Goal: Information Seeking & Learning: Understand process/instructions

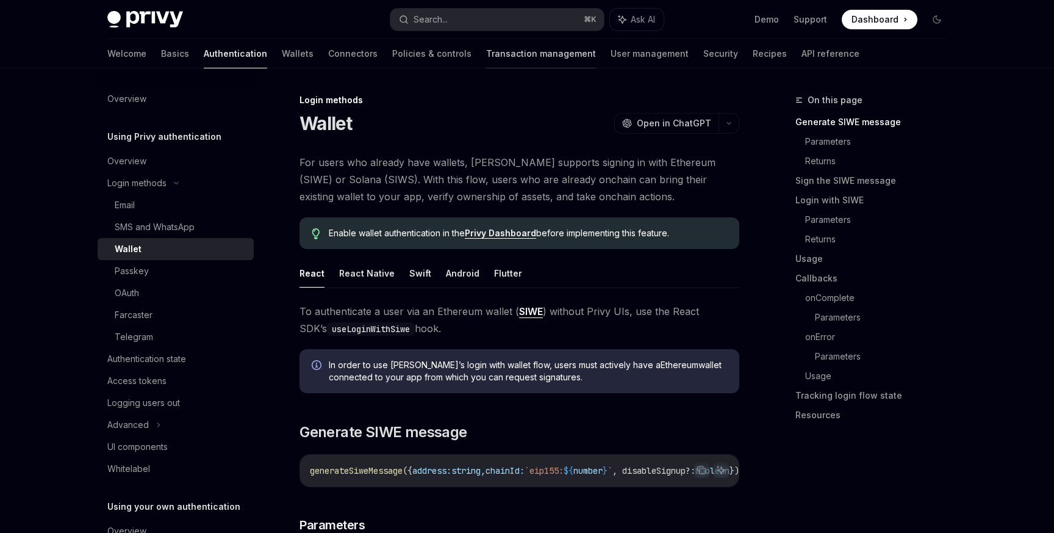
click at [506, 45] on link "Transaction management" at bounding box center [541, 53] width 110 height 29
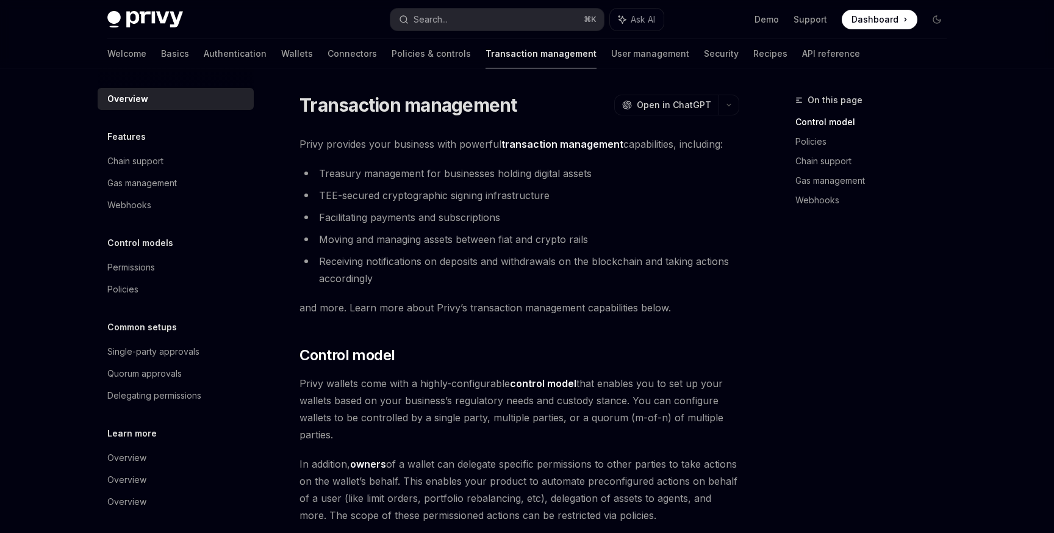
click at [139, 15] on img at bounding box center [145, 19] width 76 height 17
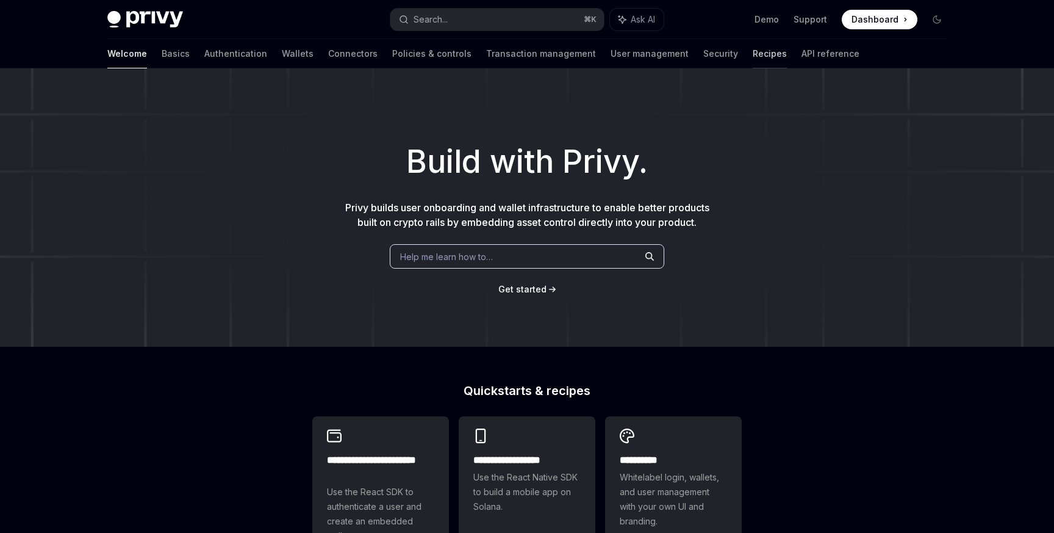
click at [753, 54] on link "Recipes" at bounding box center [770, 53] width 34 height 29
type textarea "*"
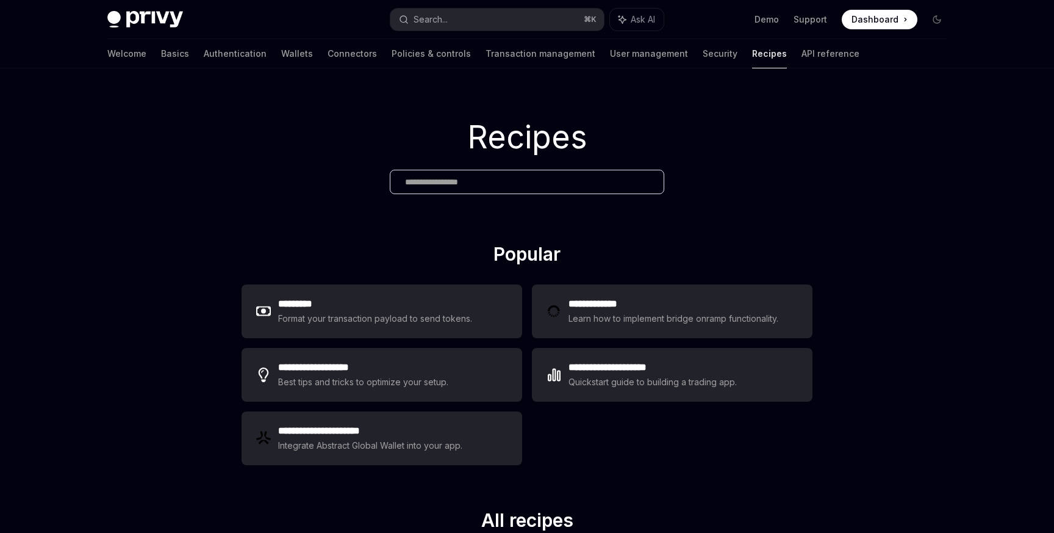
click at [501, 183] on input "text" at bounding box center [527, 182] width 244 height 13
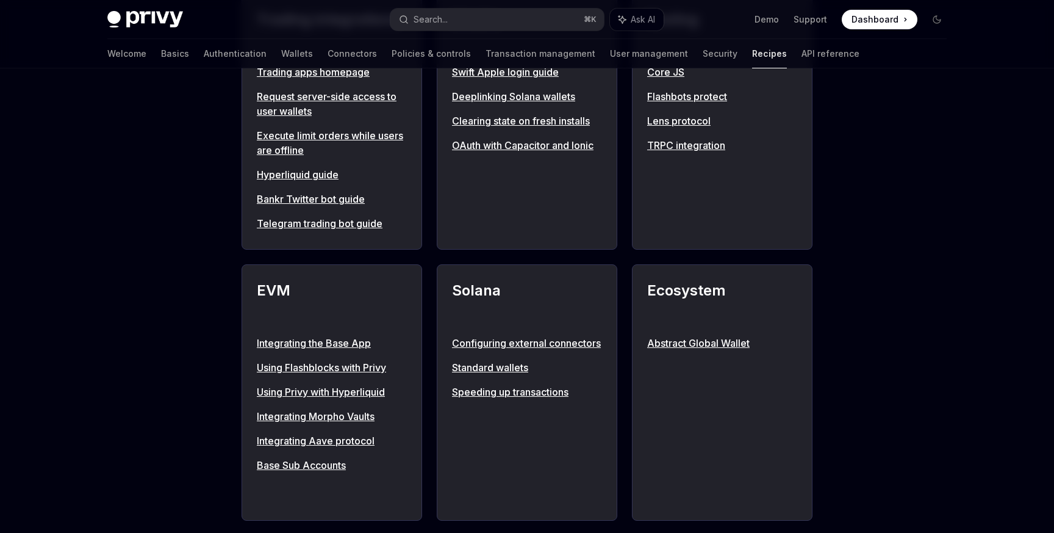
scroll to position [1043, 0]
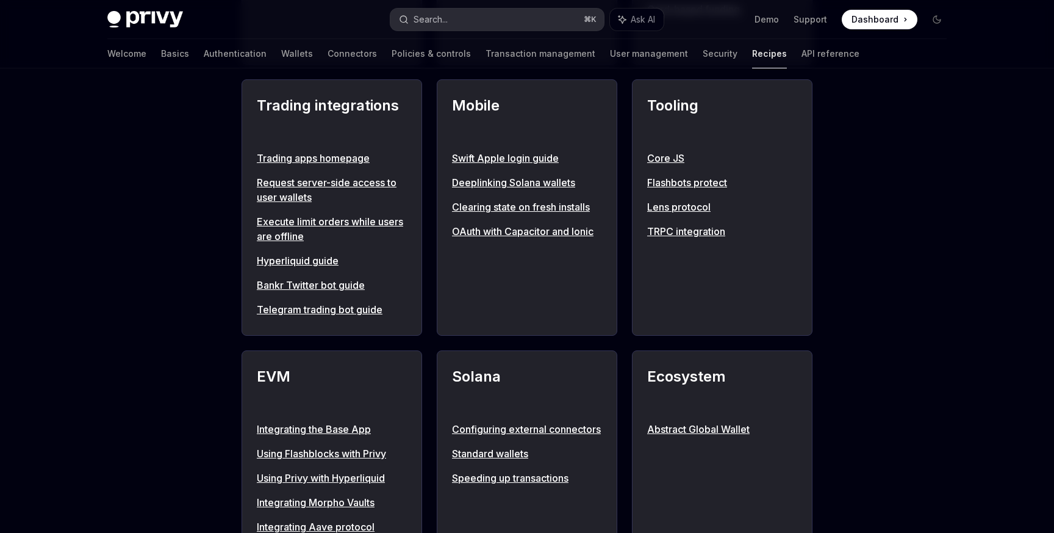
click at [473, 27] on button "Search... ⌘ K" at bounding box center [498, 20] width 214 height 22
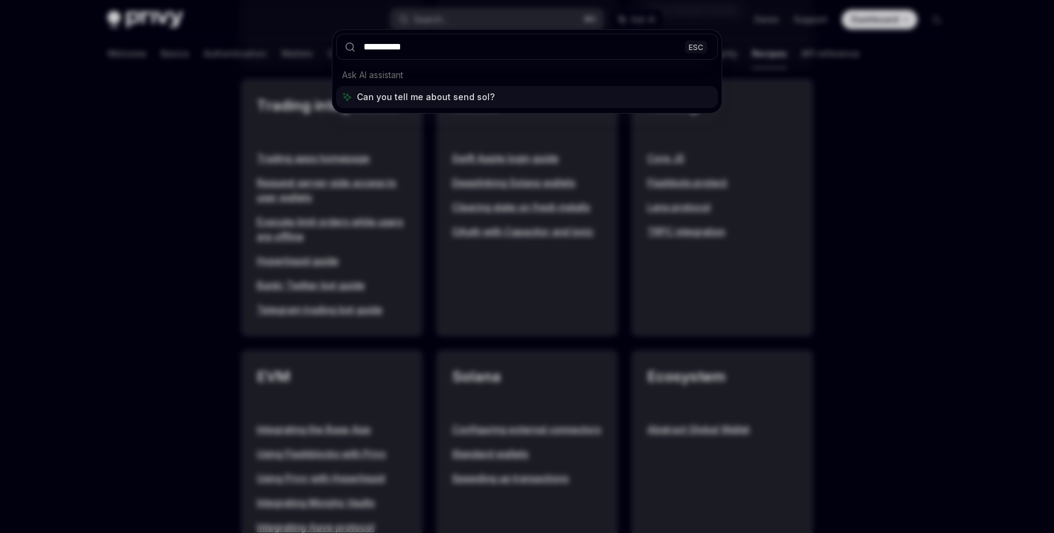
type input "**********"
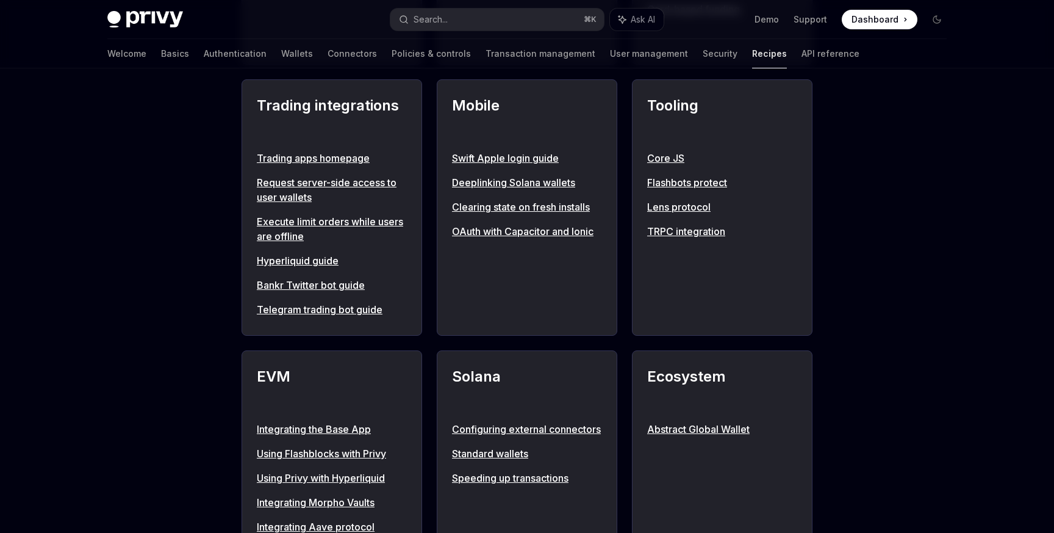
type textarea "*"
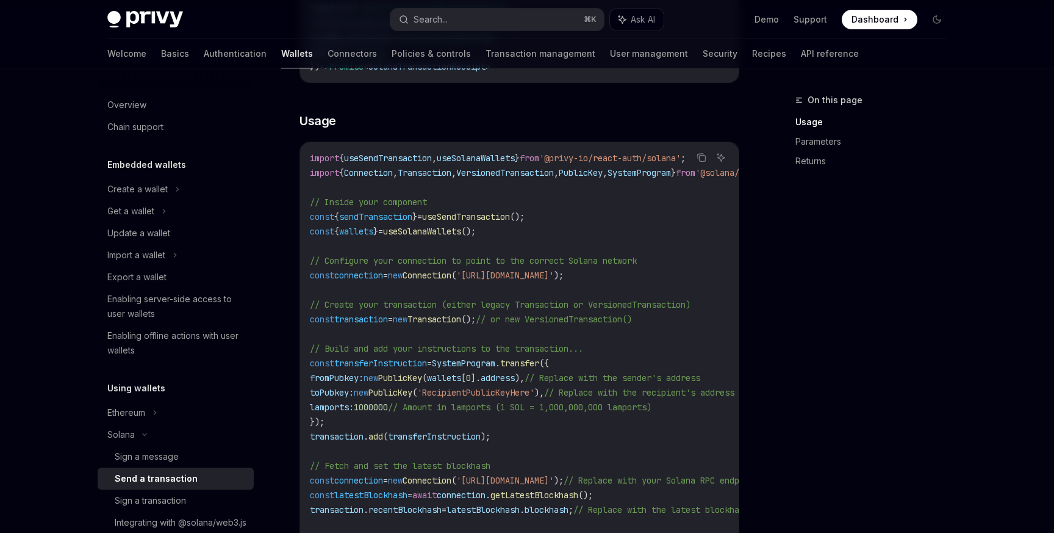
scroll to position [392, 0]
click at [705, 153] on icon "Copy the contents from the code block" at bounding box center [702, 158] width 10 height 10
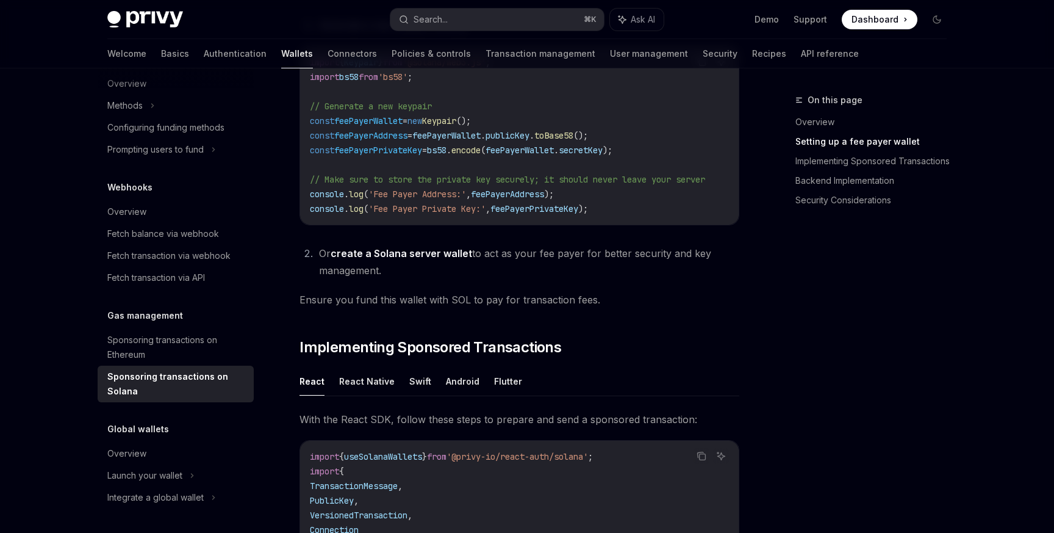
scroll to position [755, 0]
